Goal: Find specific page/section: Find specific page/section

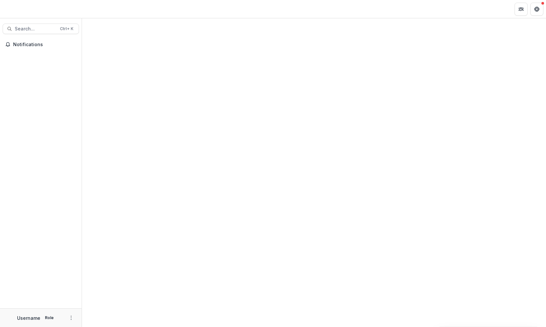
drag, startPoint x: 93, startPoint y: 18, endPoint x: 181, endPoint y: 54, distance: 94.5
click at [181, 54] on div at bounding box center [314, 172] width 464 height 309
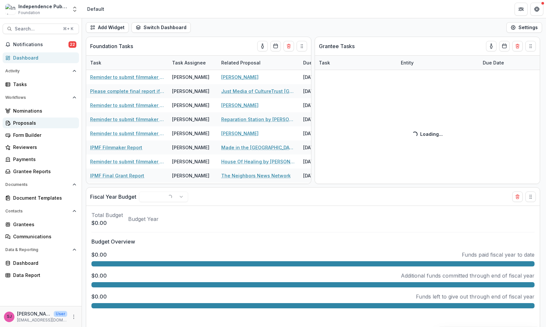
click at [29, 124] on div "Proposals" at bounding box center [43, 123] width 61 height 7
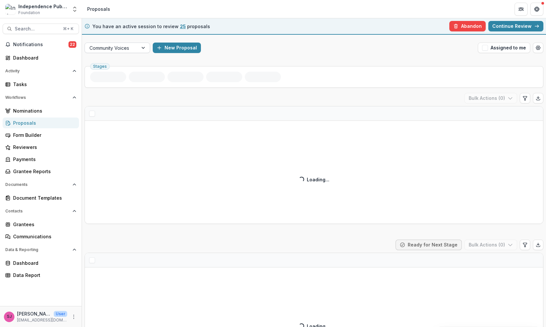
click at [123, 45] on div "Community Voices" at bounding box center [111, 48] width 44 height 7
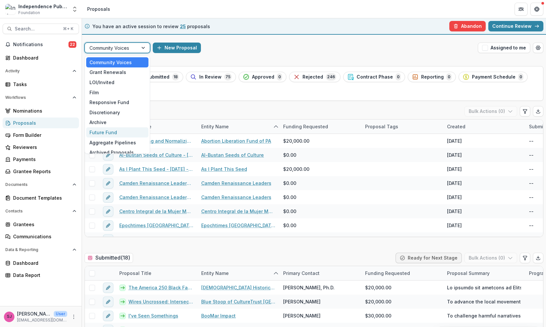
click at [122, 134] on div "Future Fund" at bounding box center [117, 133] width 62 height 10
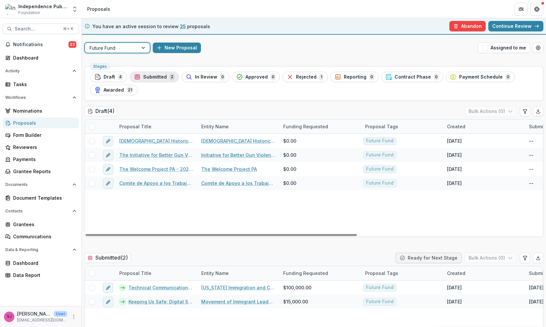
click at [151, 73] on div "Submitted 2" at bounding box center [154, 76] width 41 height 7
